Goal: Information Seeking & Learning: Learn about a topic

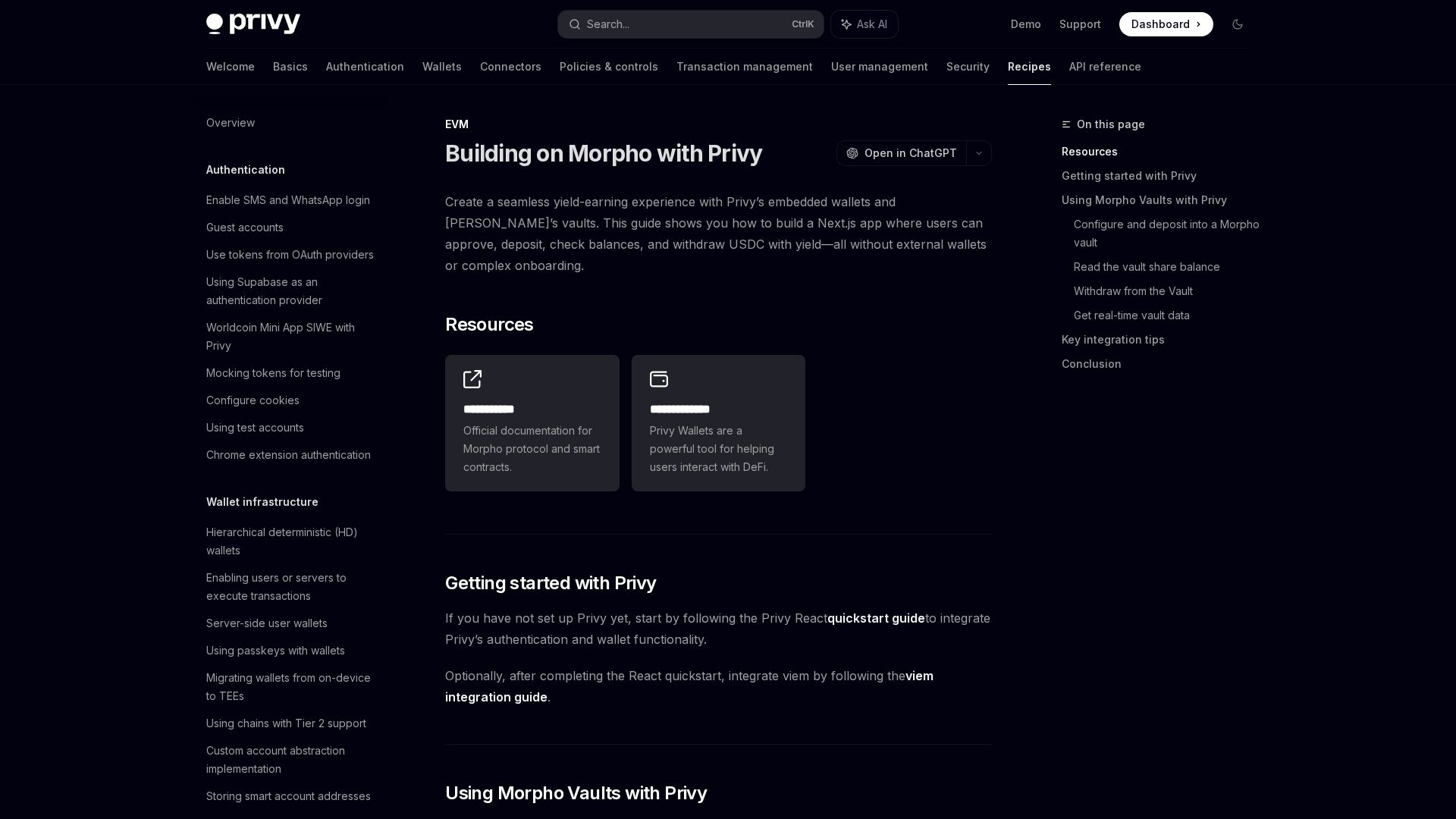
scroll to position [1973, 0]
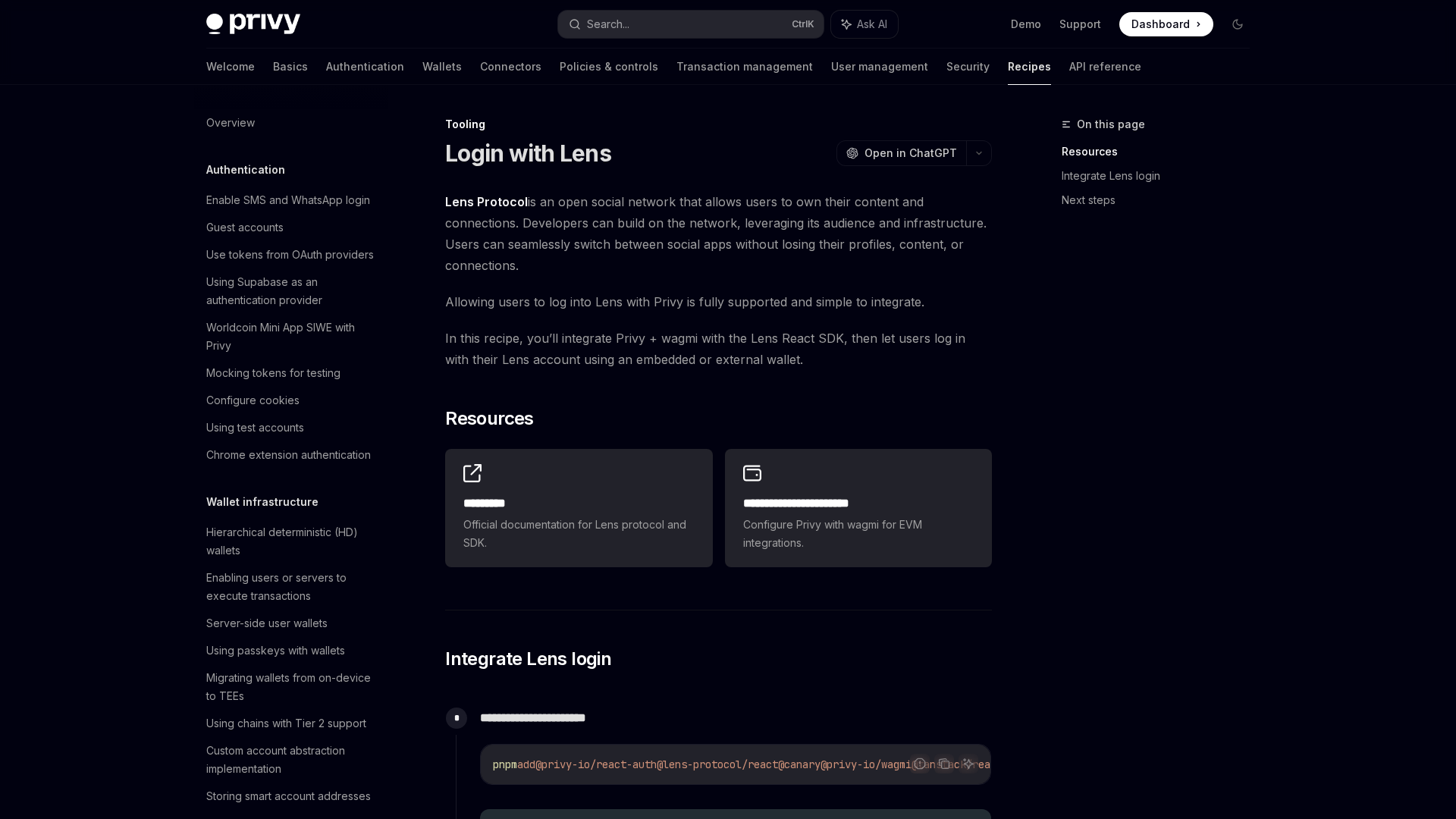
scroll to position [1732, 0]
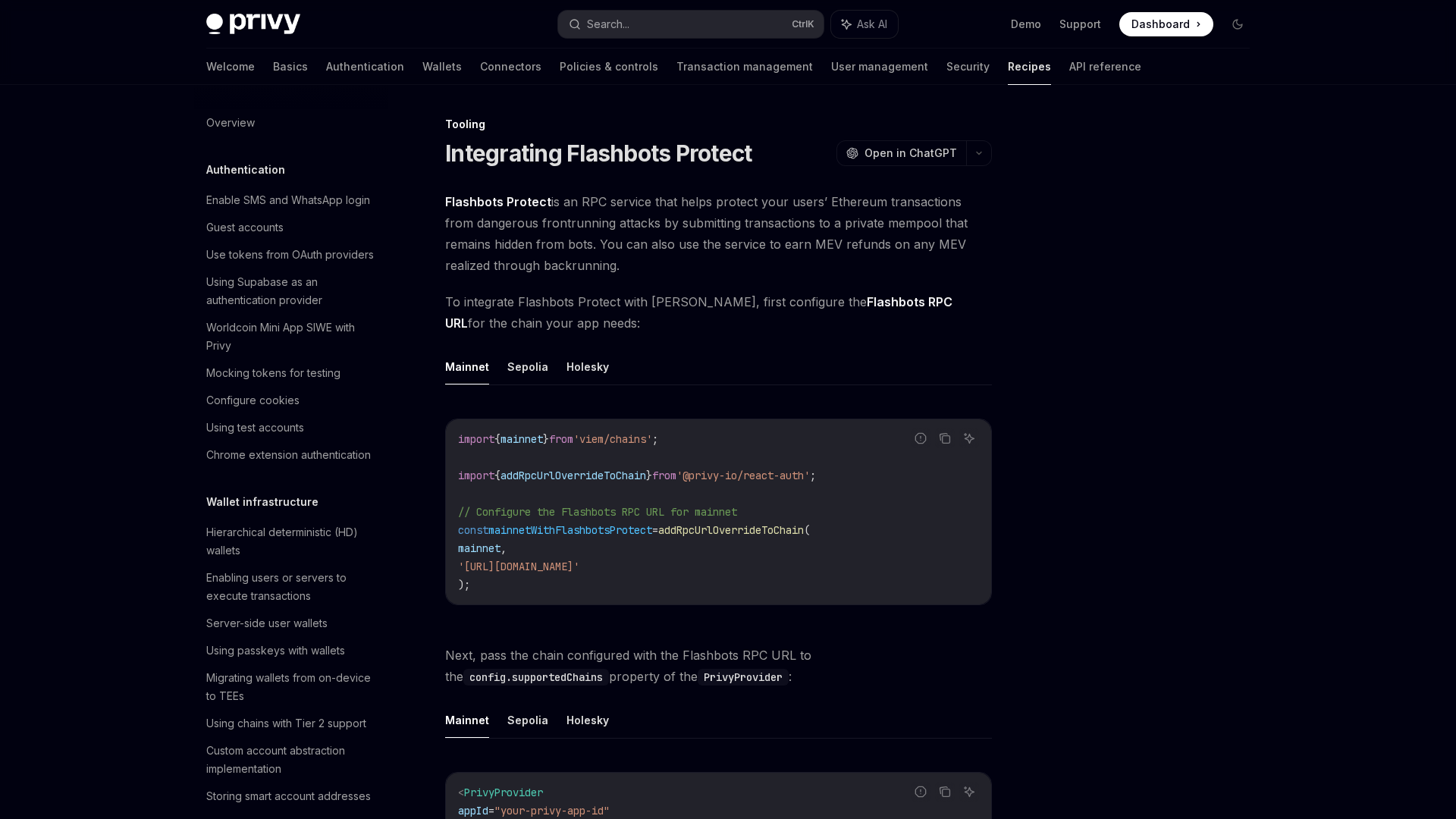
scroll to position [1705, 0]
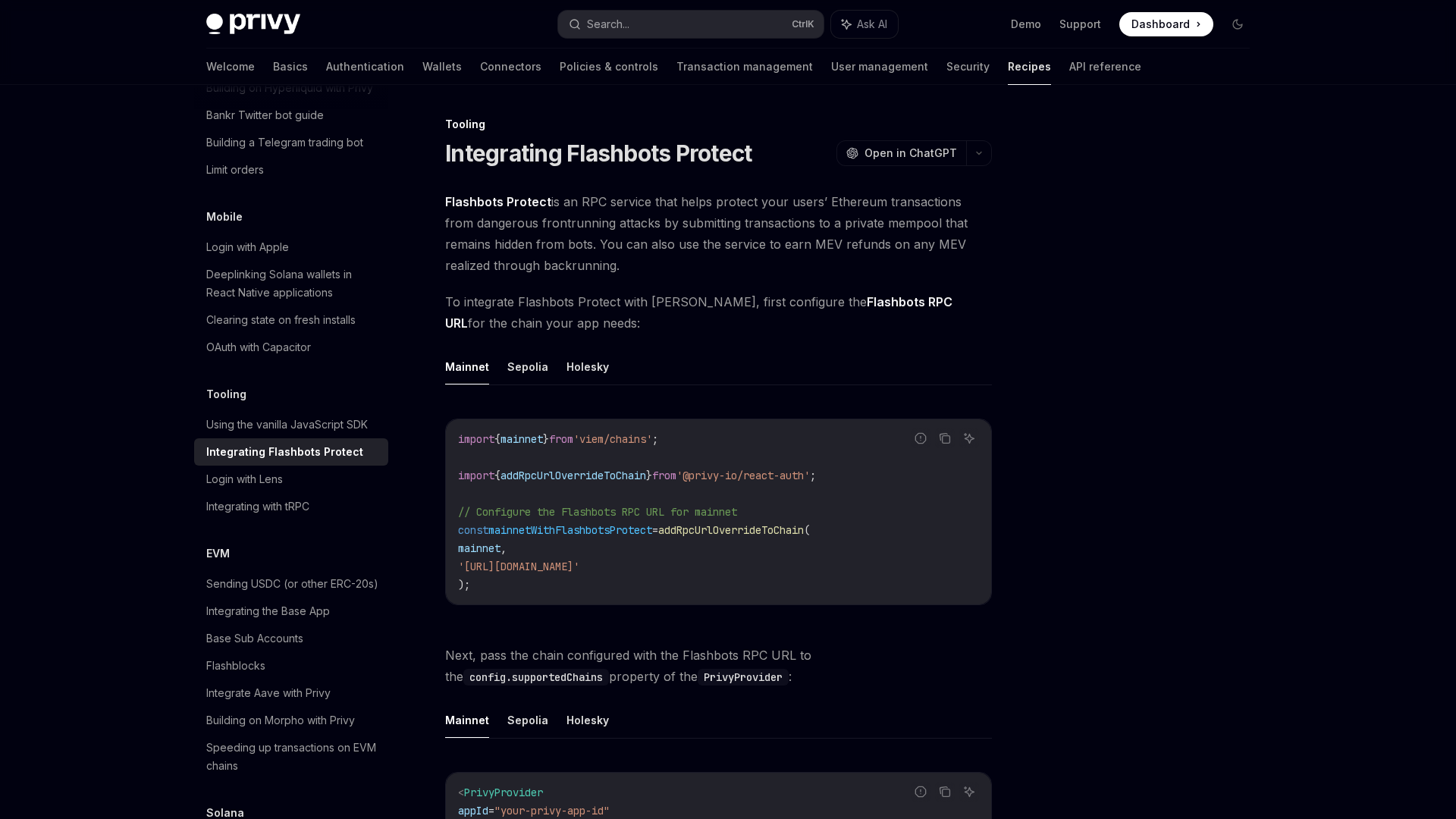
type textarea "*"
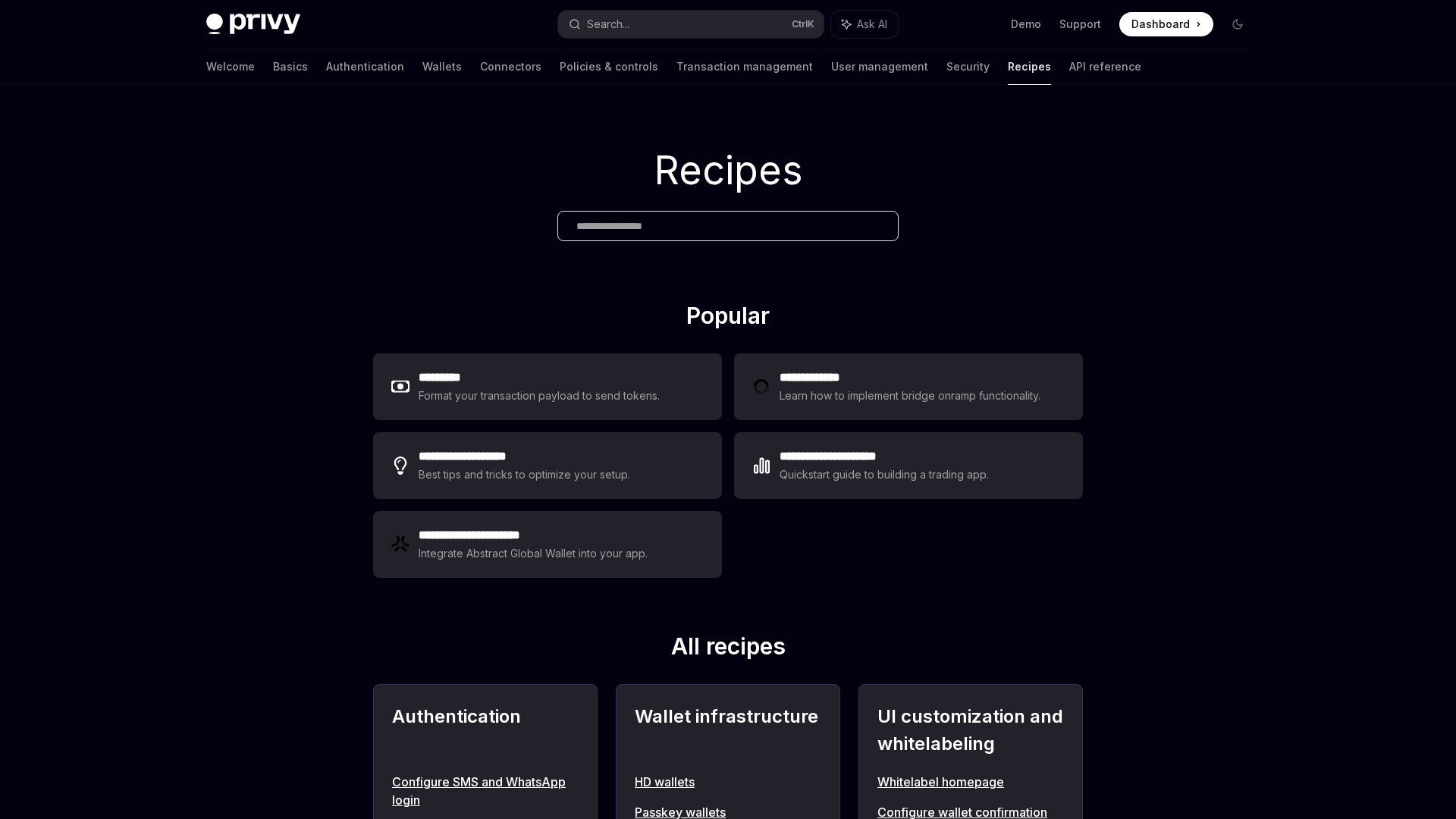
type textarea "*"
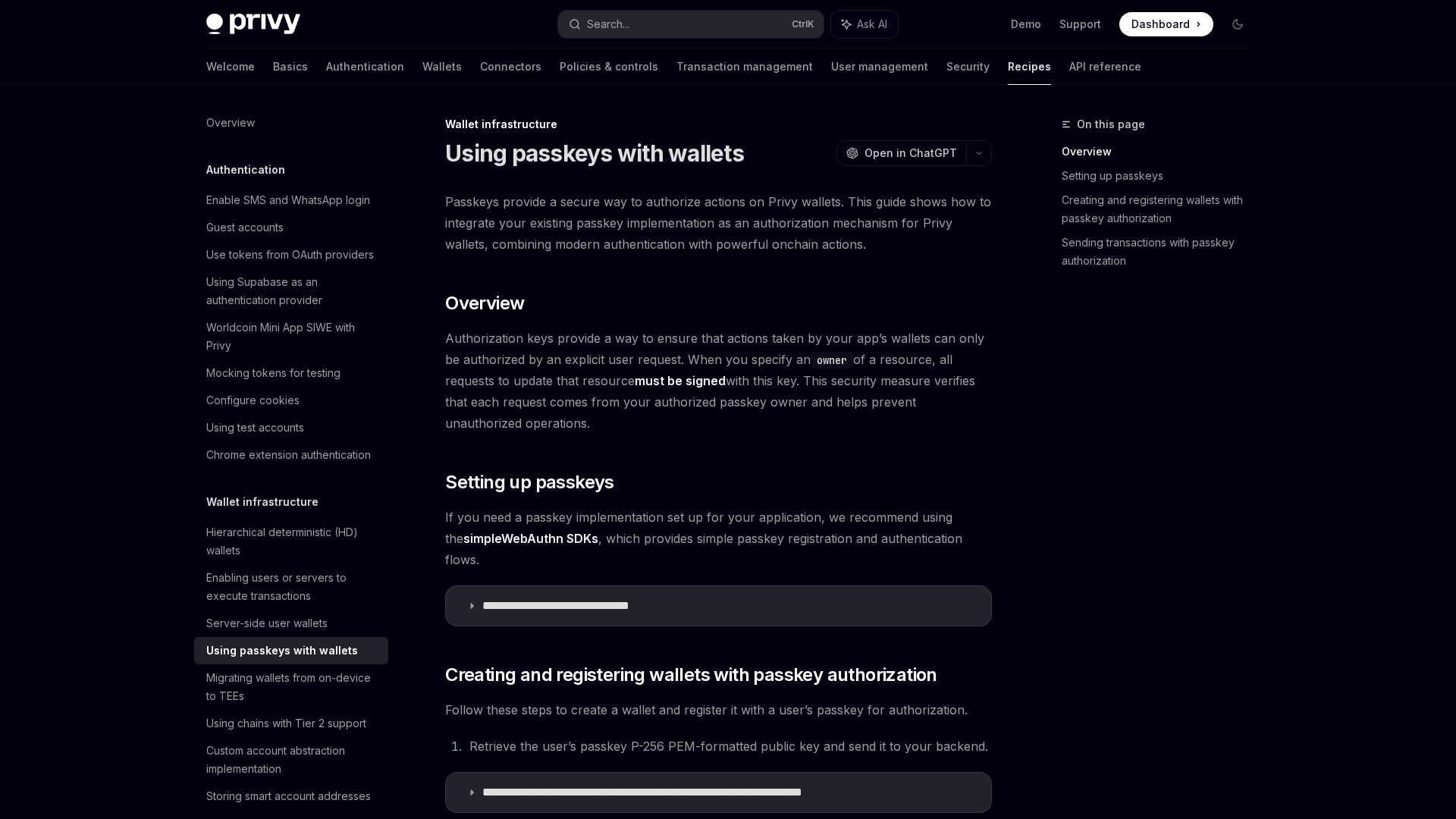
type textarea "*"
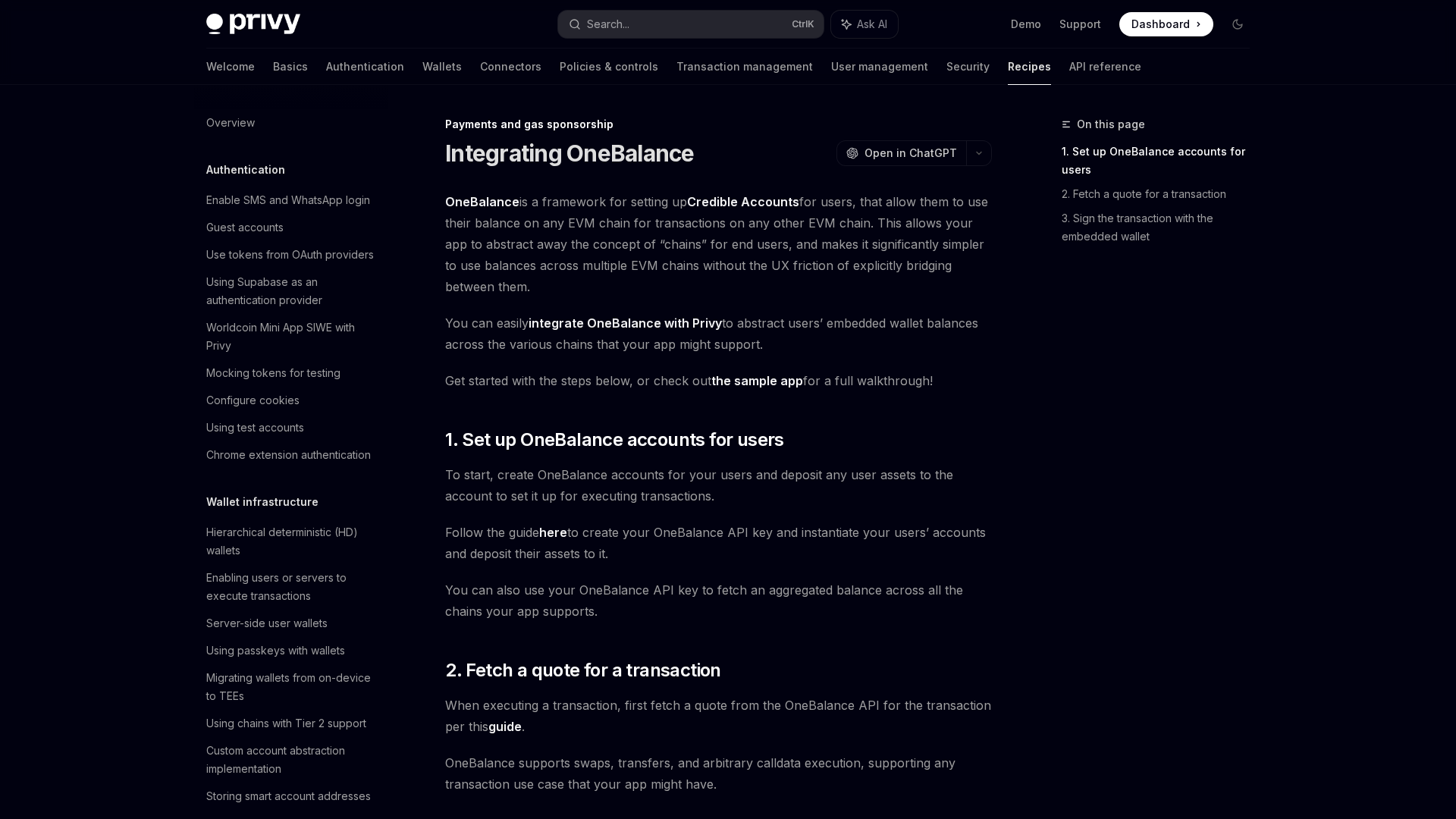
scroll to position [1091, 0]
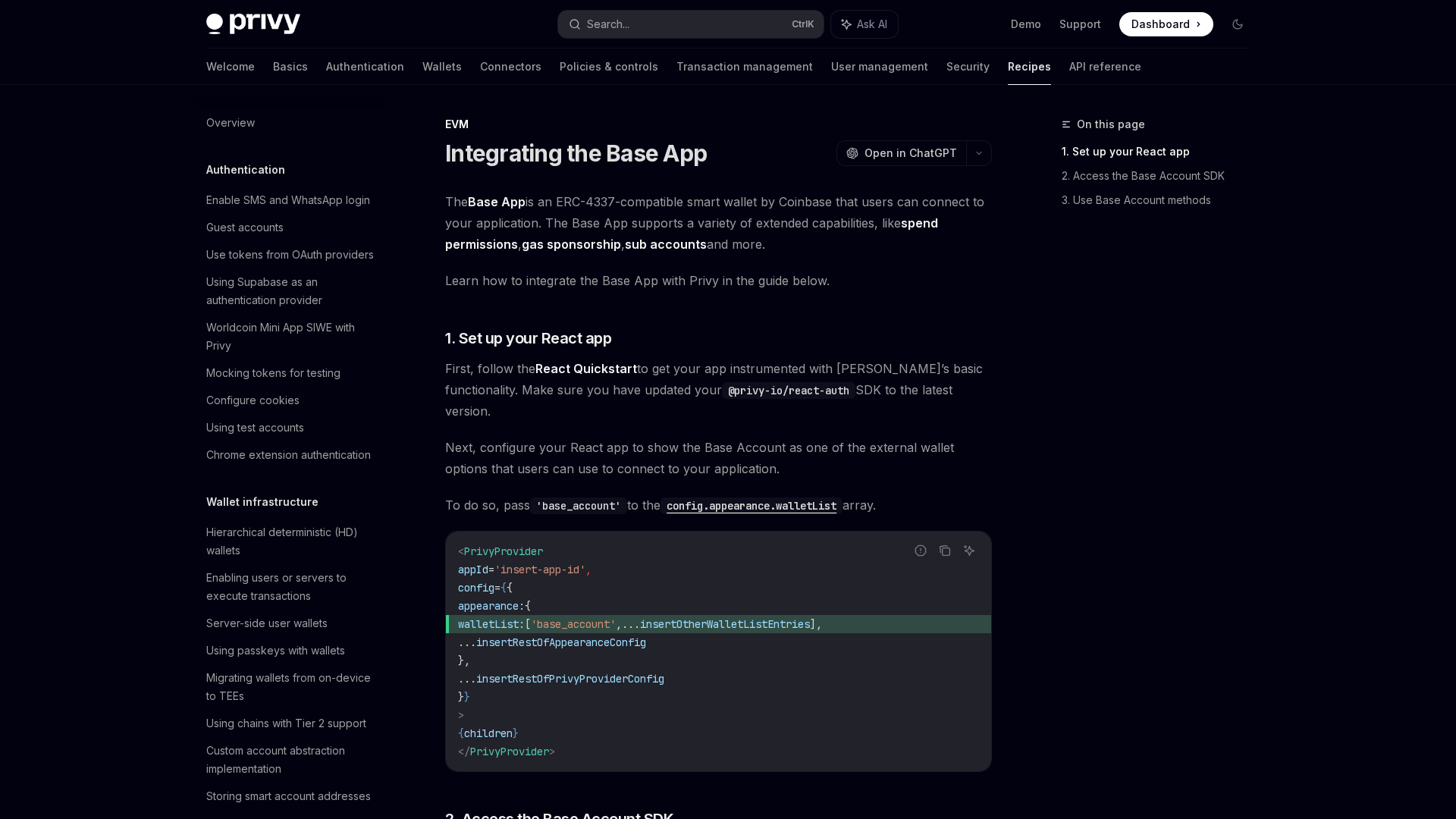
scroll to position [1864, 0]
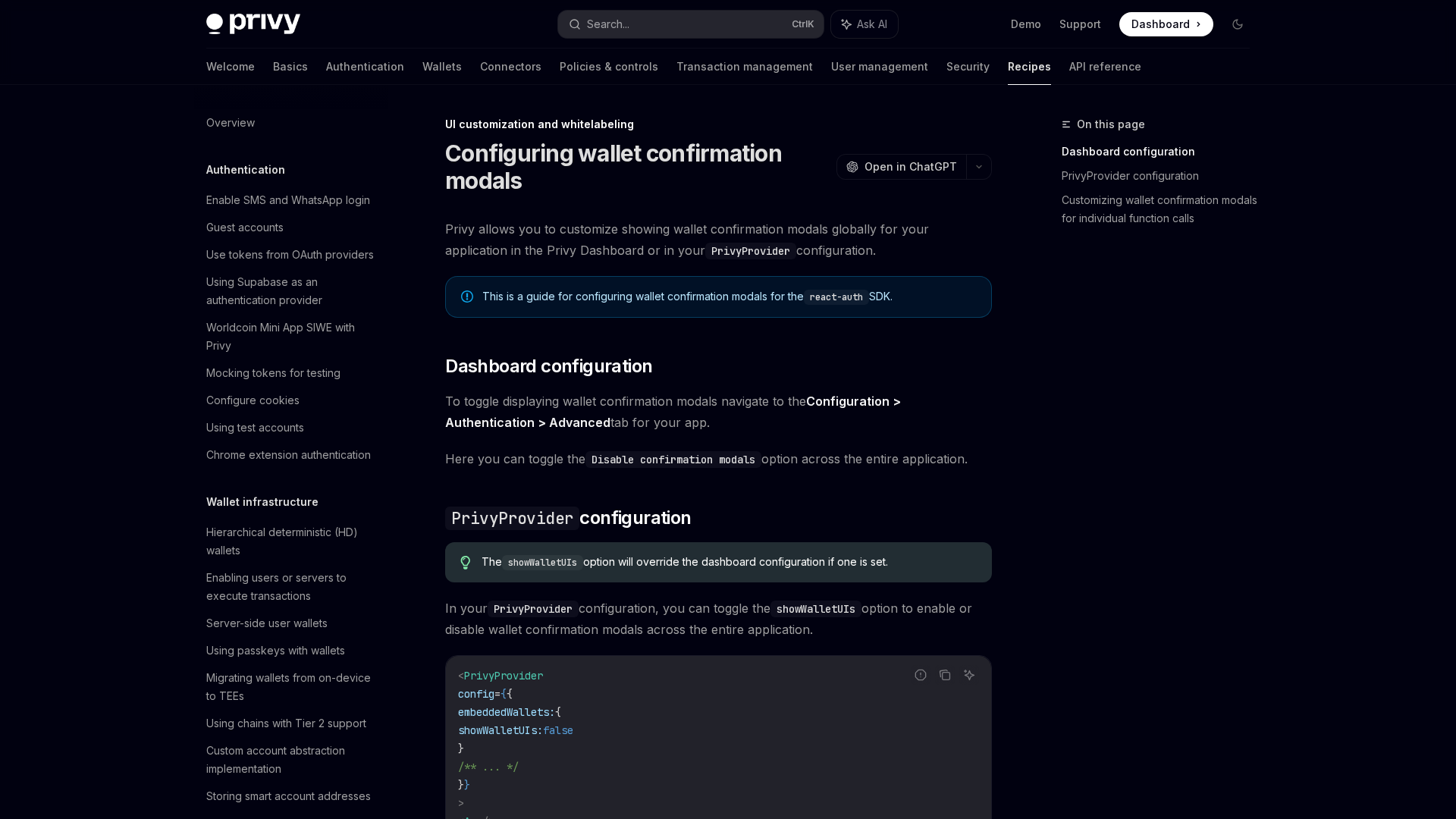
scroll to position [495, 0]
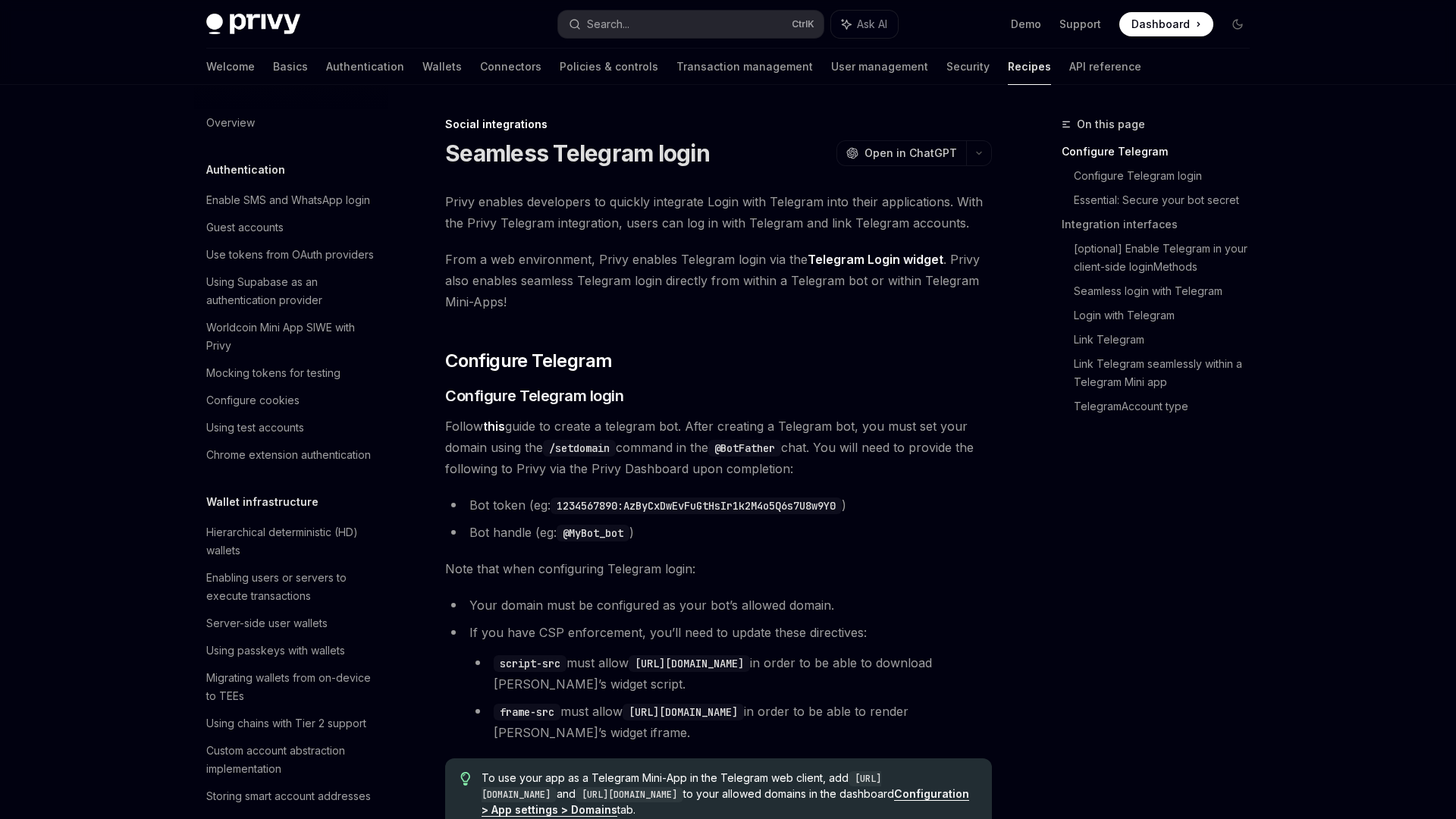
scroll to position [904, 0]
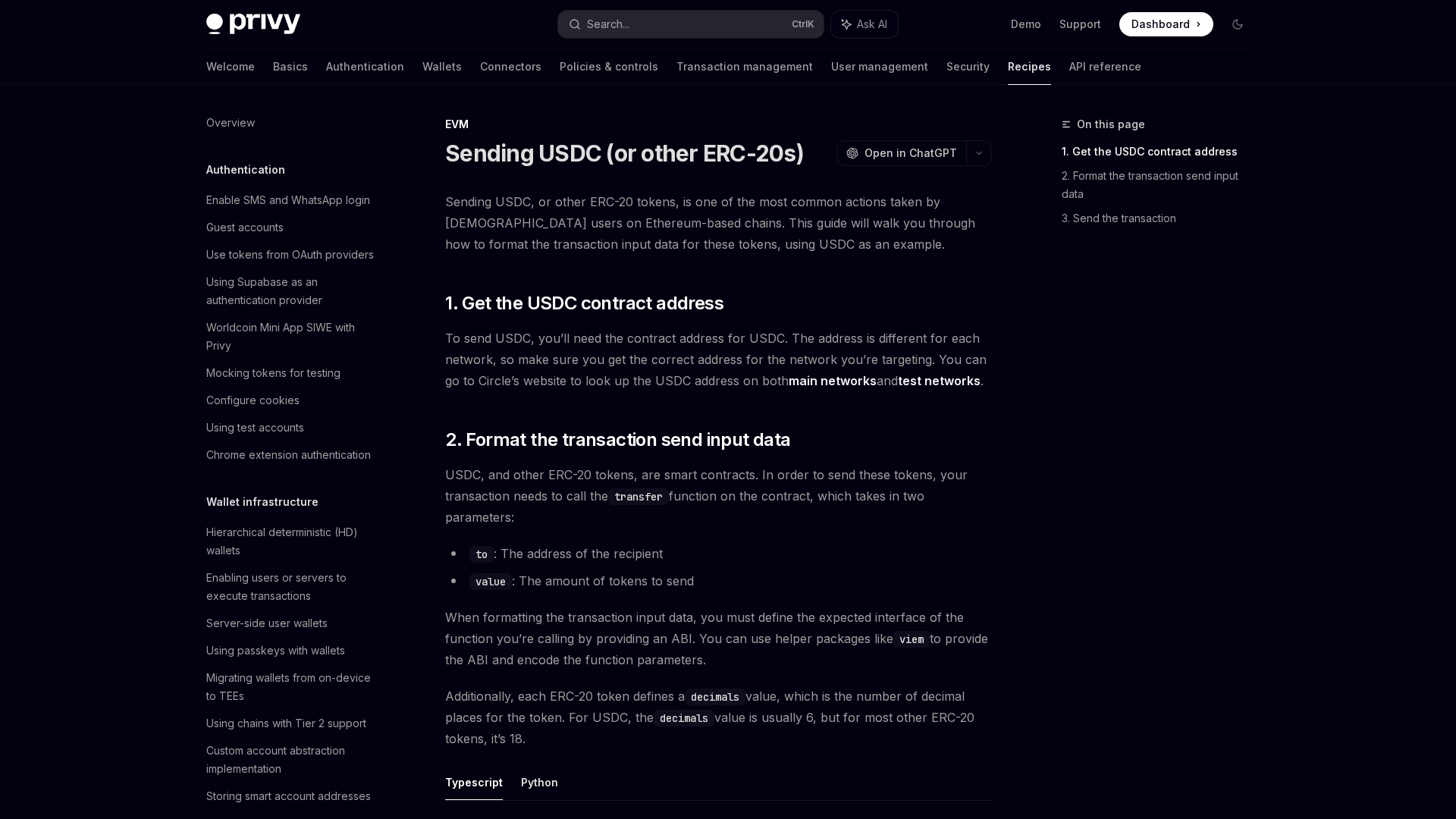
scroll to position [1846, 0]
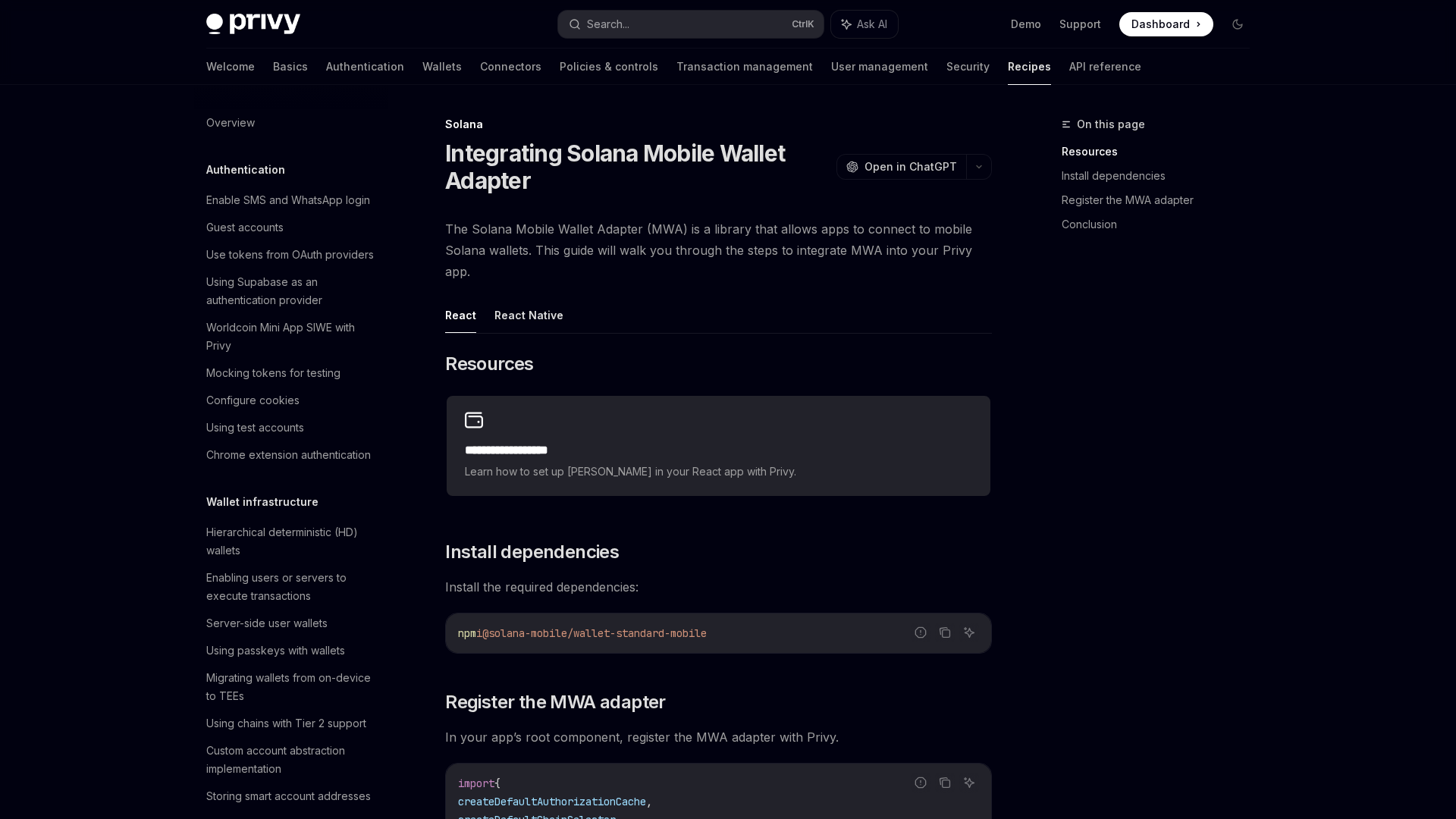
scroll to position [2101, 0]
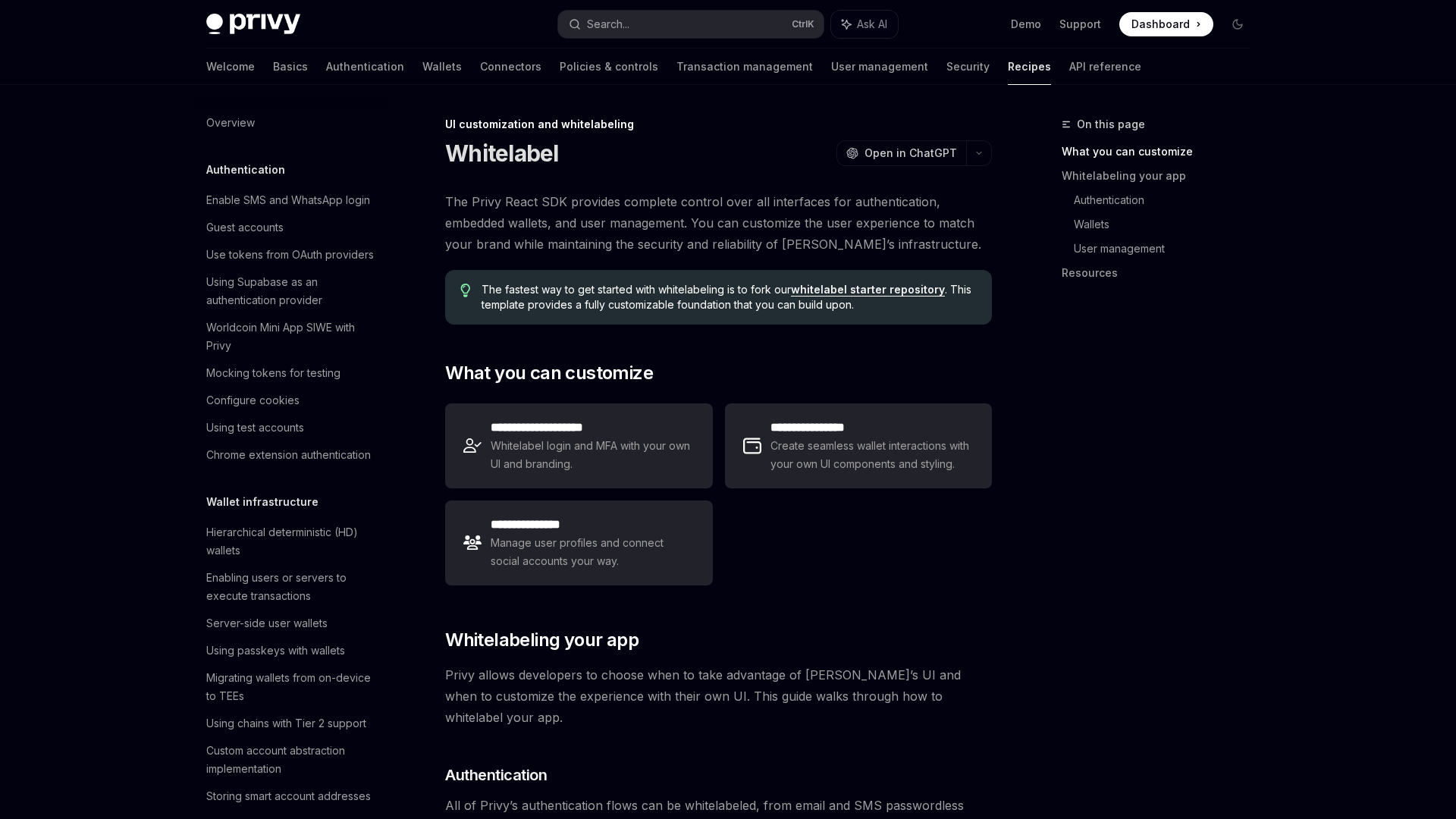
scroll to position [531, 0]
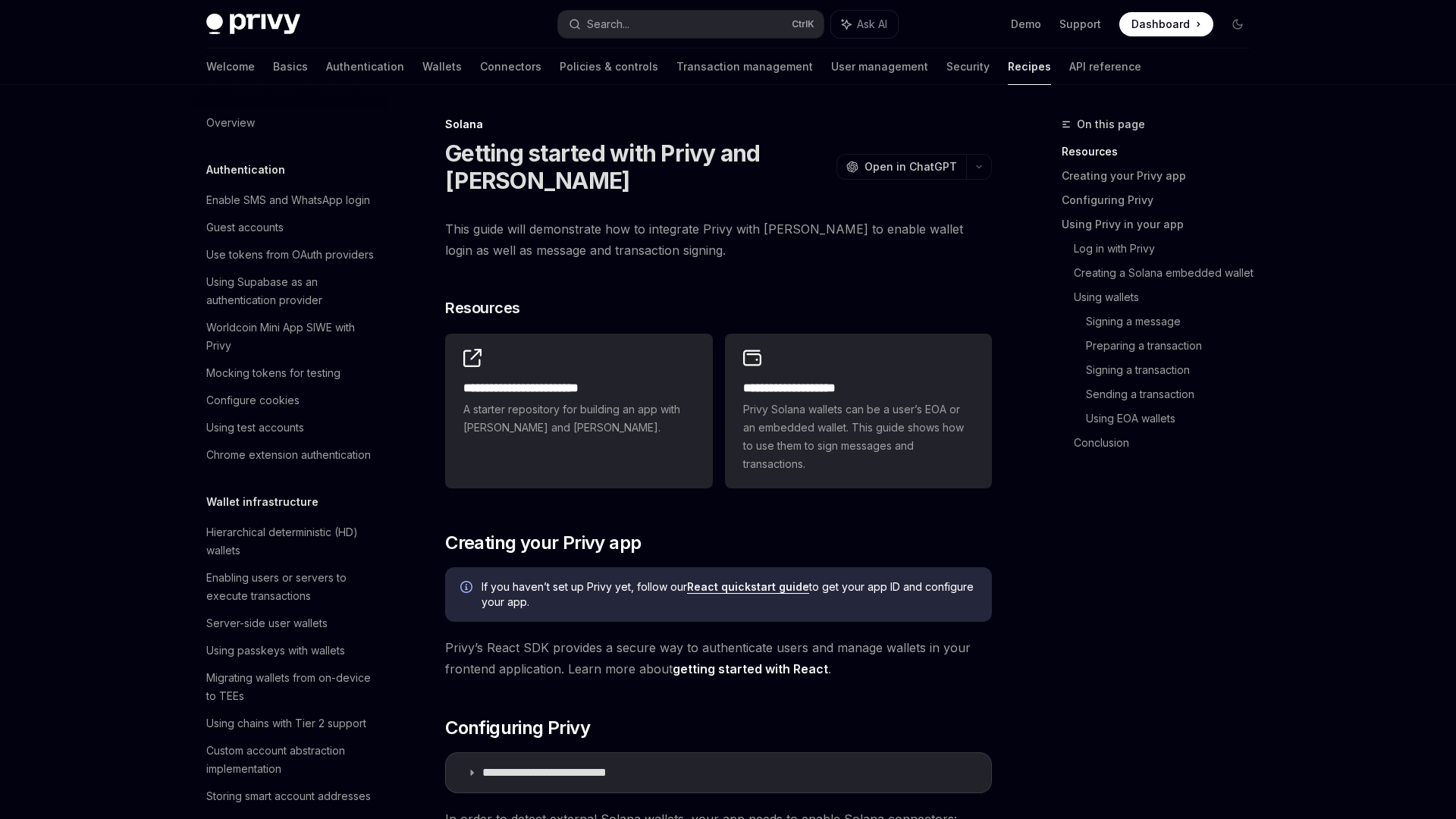
scroll to position [2101, 0]
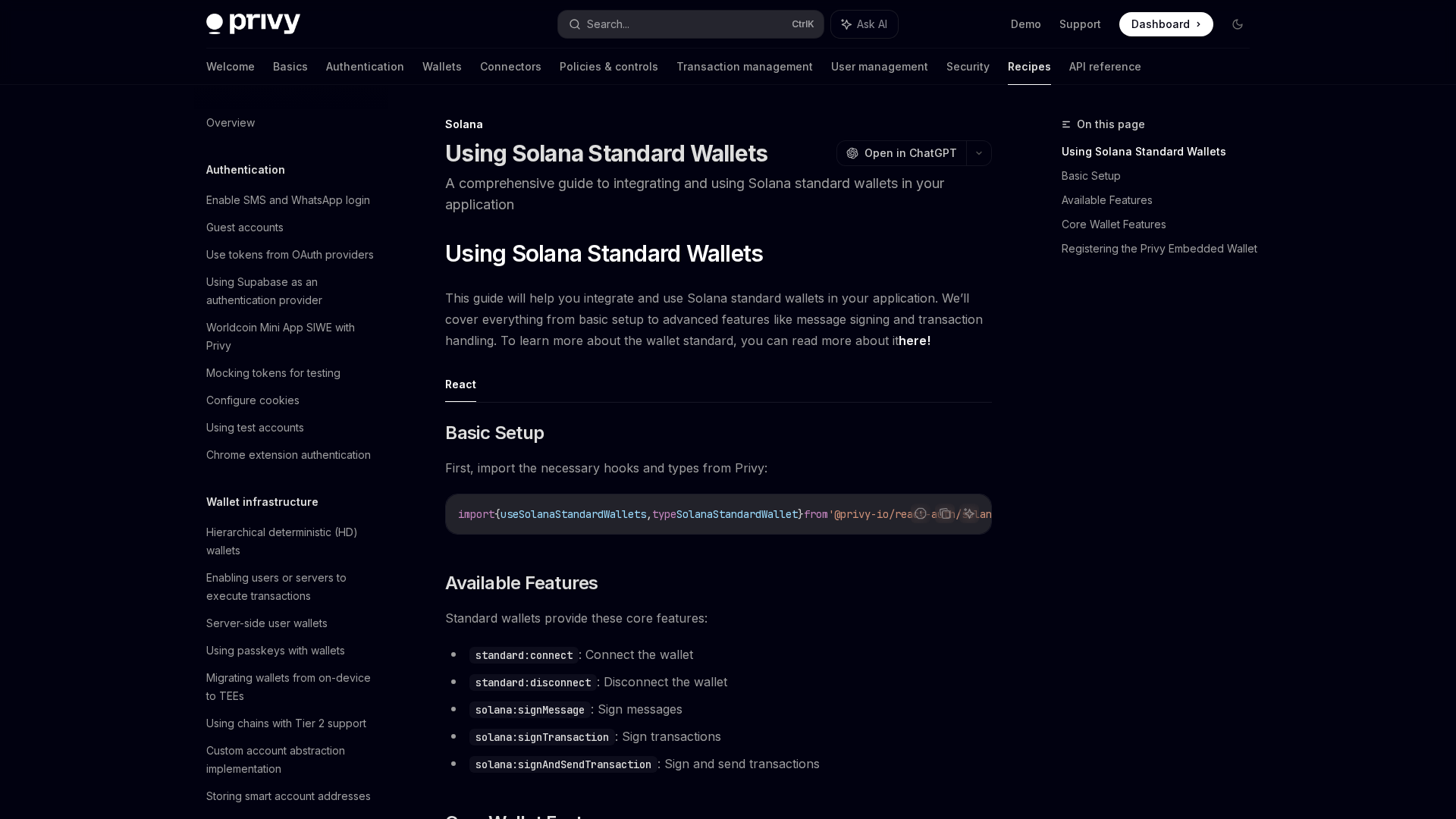
scroll to position [2101, 0]
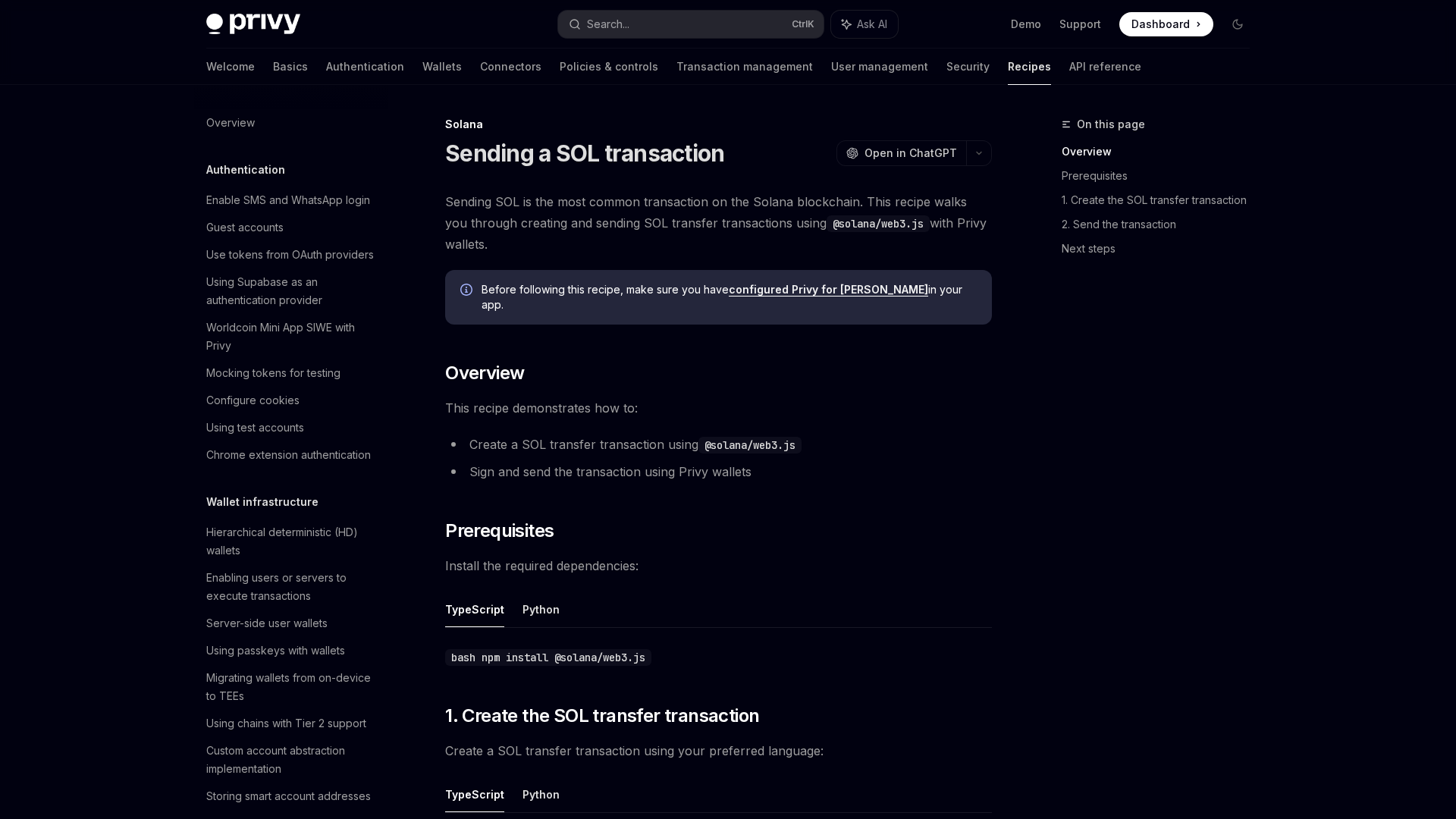
scroll to position [2101, 0]
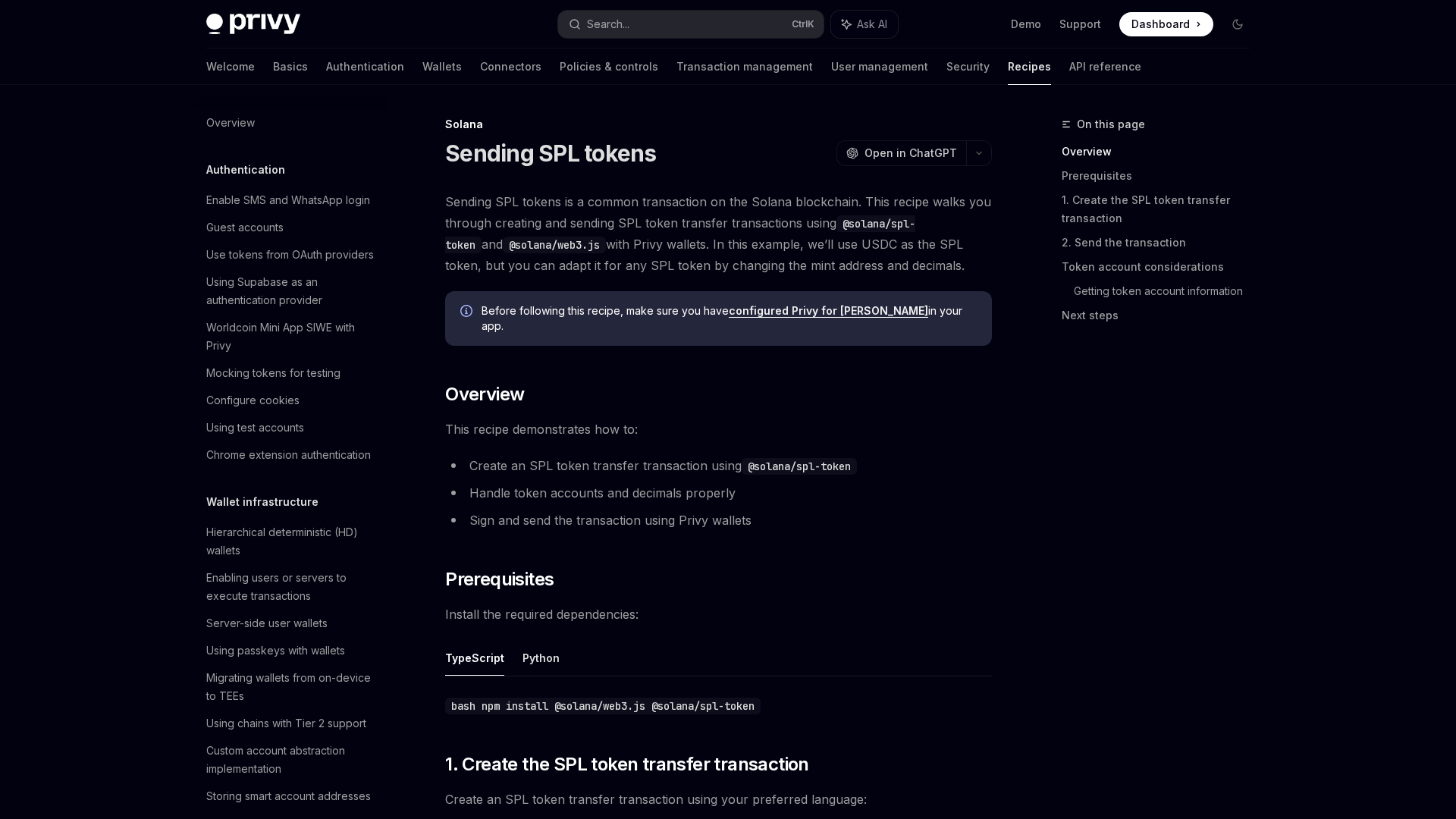
scroll to position [2101, 0]
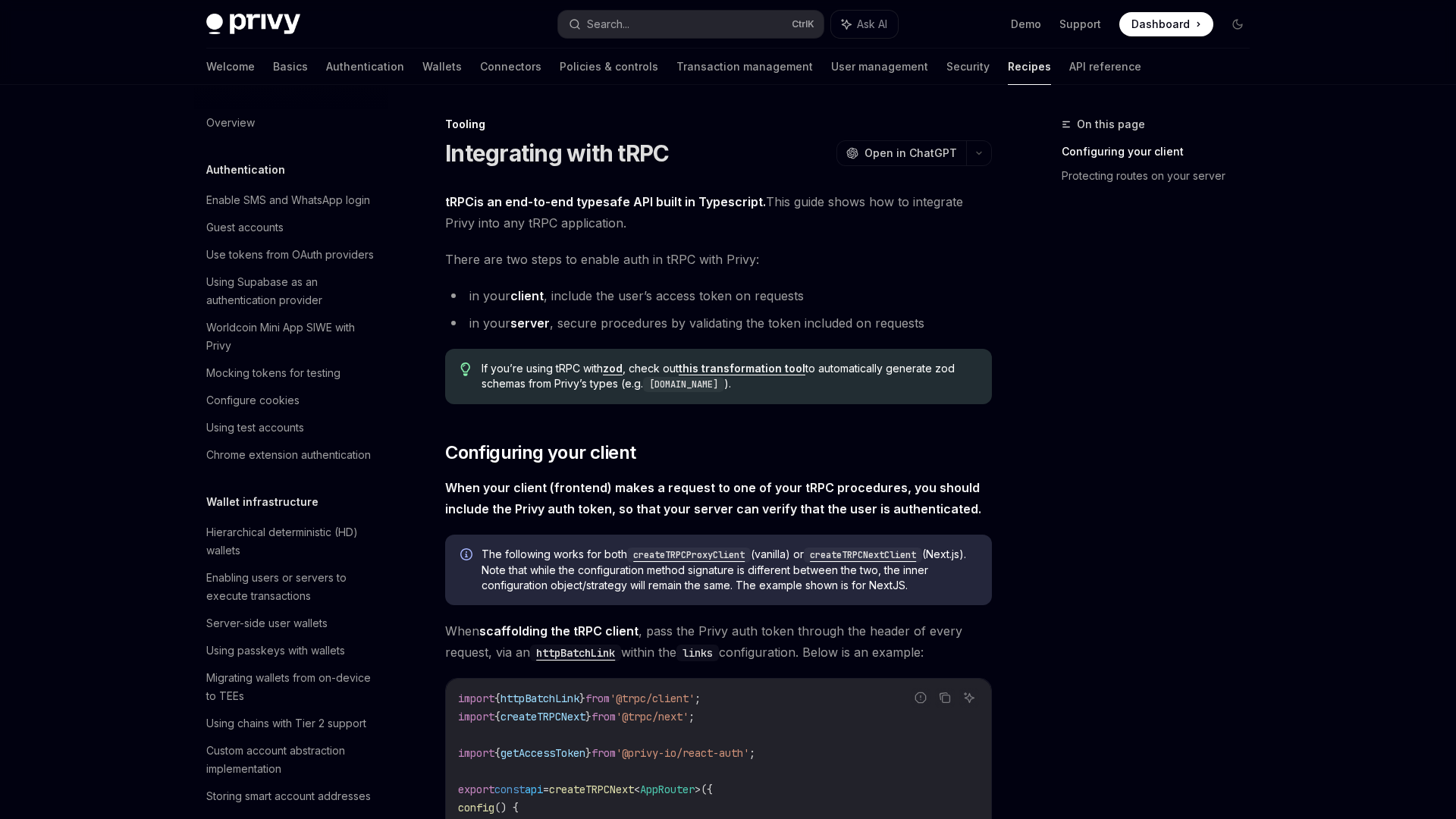
scroll to position [1759, 0]
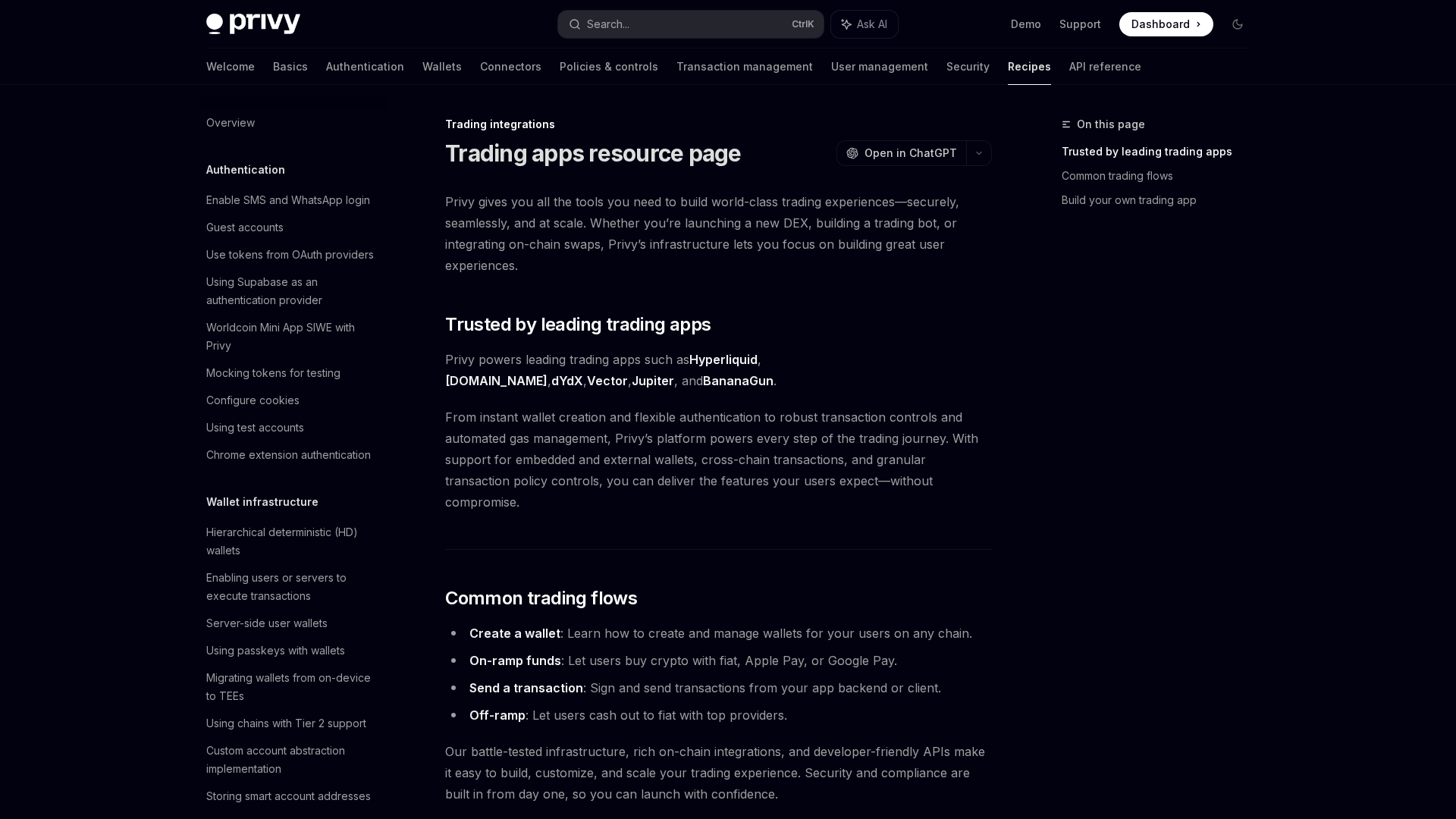
scroll to position [1286, 0]
